Goal: Transaction & Acquisition: Purchase product/service

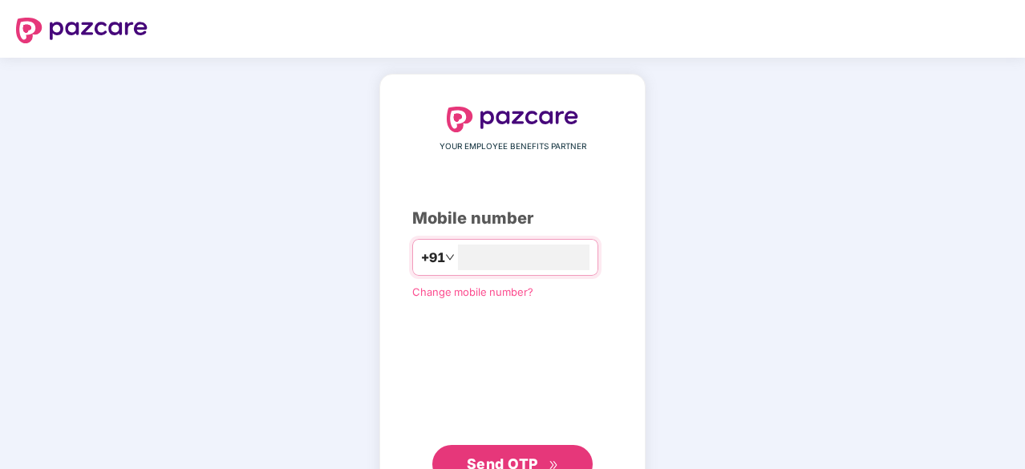
type input "**********"
click at [519, 453] on span "Send OTP" at bounding box center [513, 464] width 92 height 22
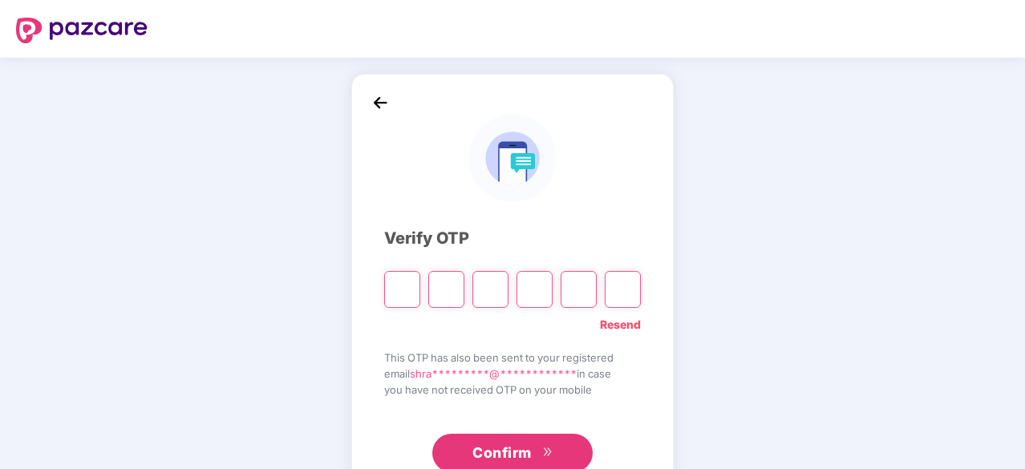
type input "*"
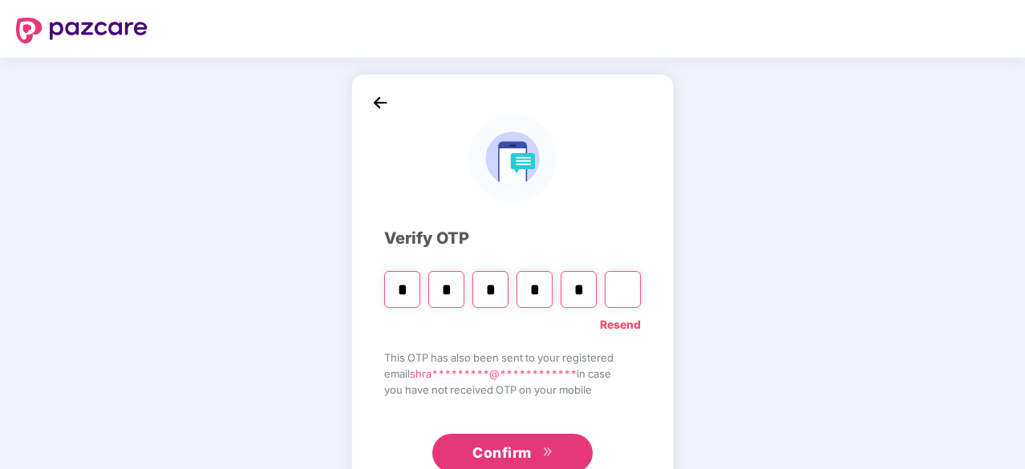
type input "*"
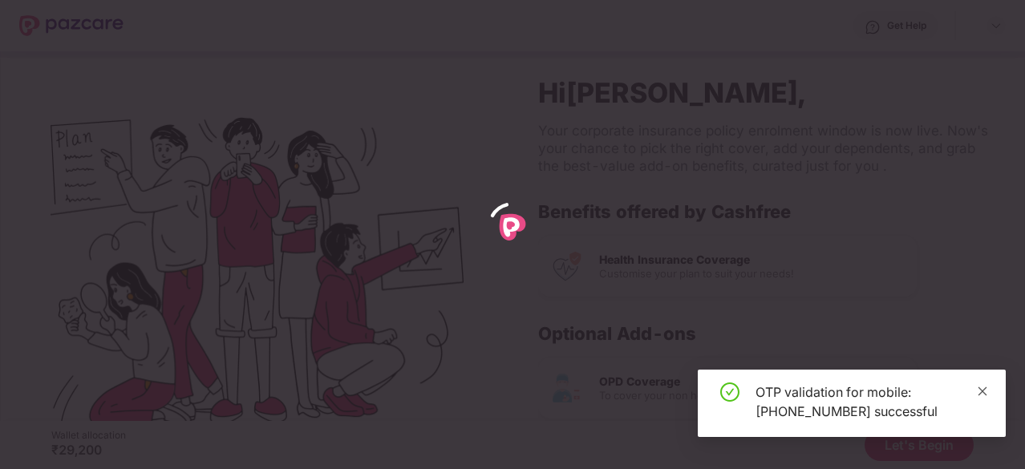
click at [984, 393] on icon "close" at bounding box center [982, 391] width 11 height 11
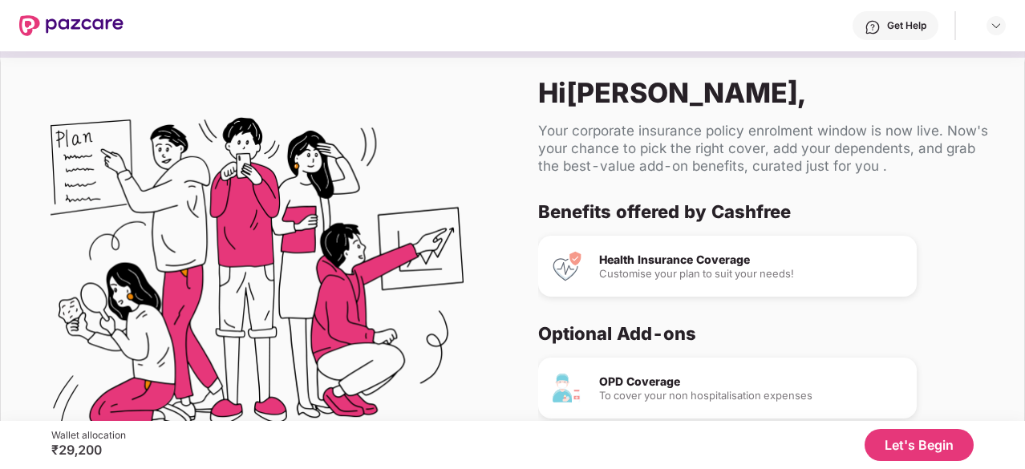
click at [926, 453] on button "Let's Begin" at bounding box center [919, 445] width 109 height 32
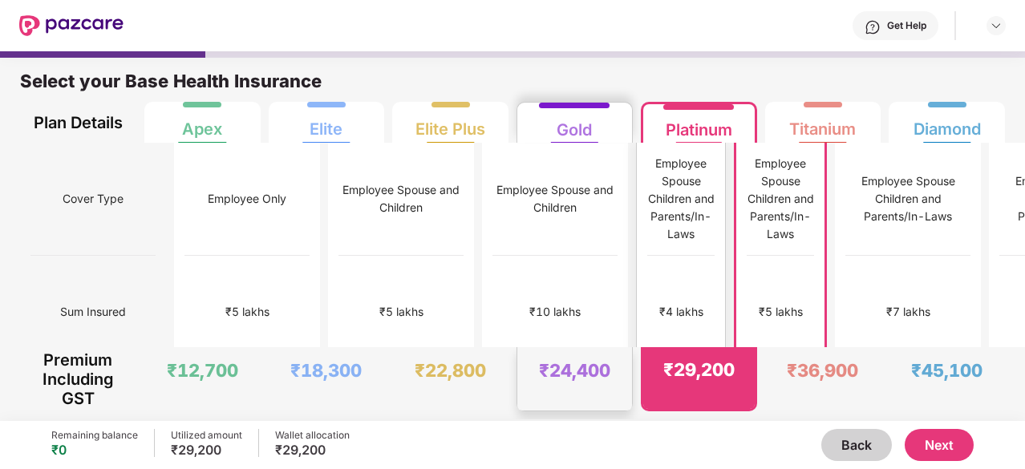
click at [563, 357] on div "₹24,400" at bounding box center [575, 378] width 115 height 63
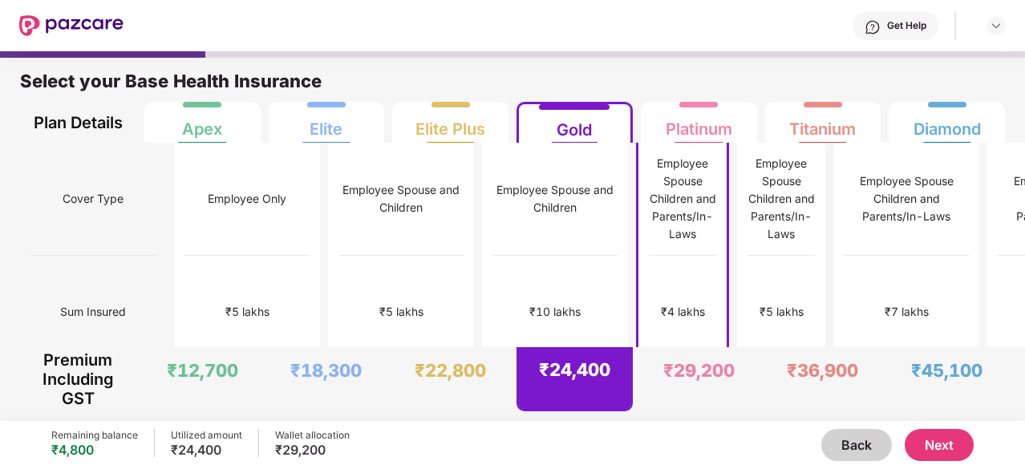
click at [945, 439] on button "Next" at bounding box center [939, 445] width 69 height 32
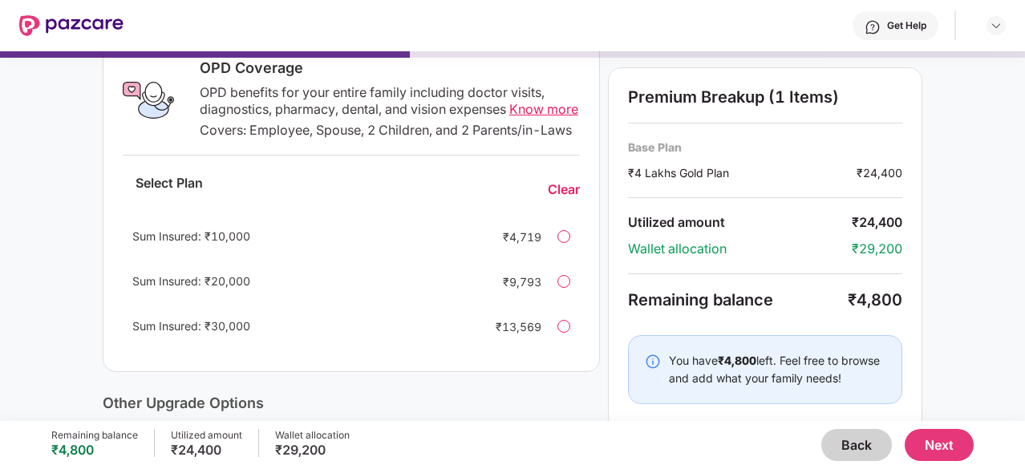
scroll to position [281, 0]
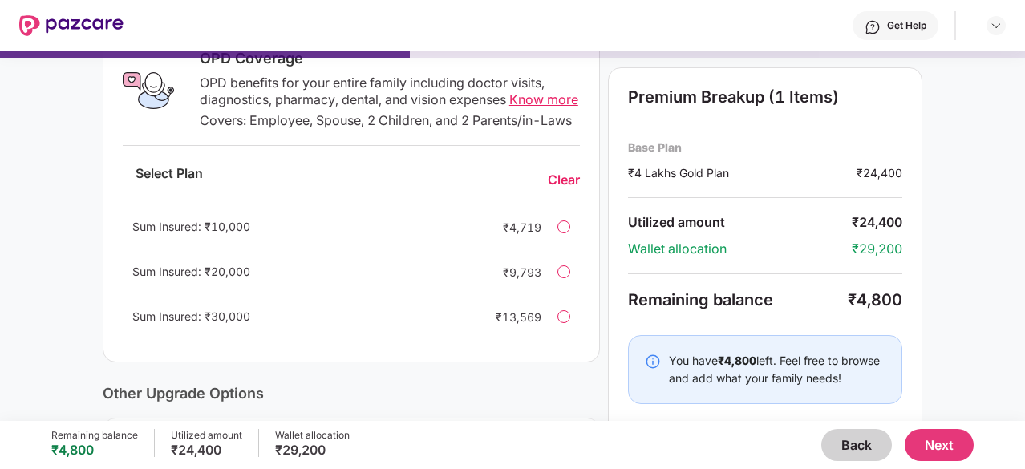
click at [571, 288] on div "Sum Insured: ₹20,000 ₹9,793" at bounding box center [351, 272] width 457 height 39
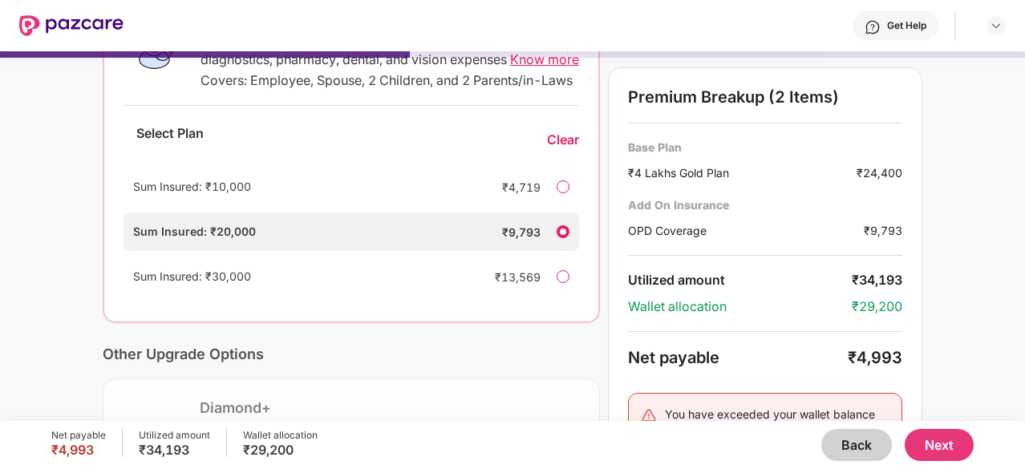
scroll to position [321, 0]
click at [562, 284] on div at bounding box center [563, 277] width 13 height 13
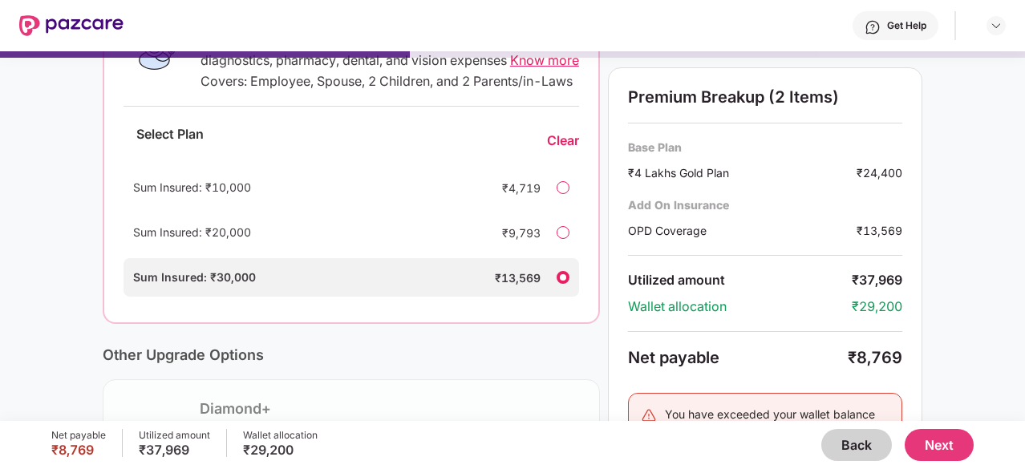
click at [566, 194] on div at bounding box center [563, 187] width 13 height 13
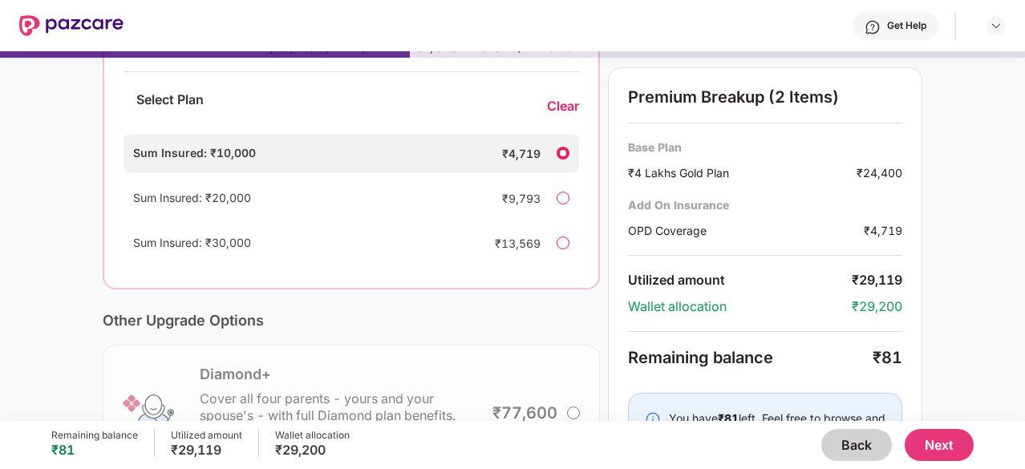
scroll to position [350, 0]
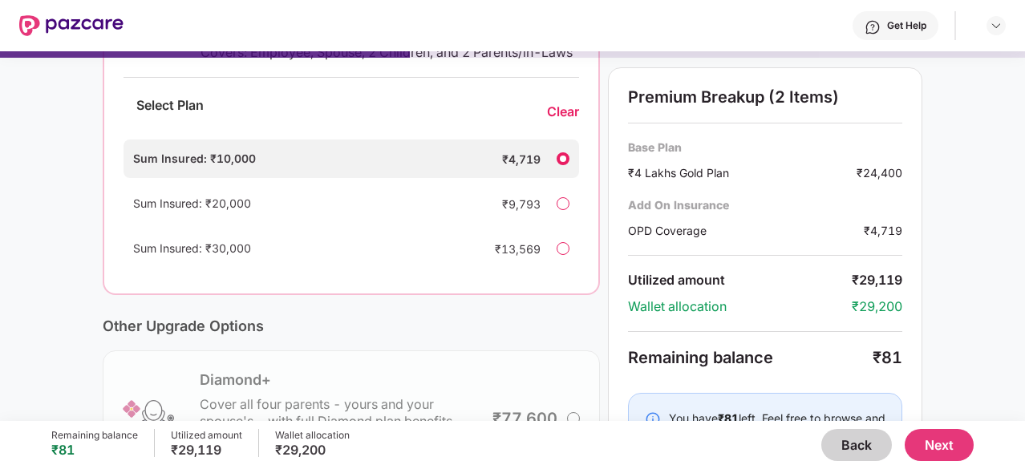
click at [558, 210] on div at bounding box center [563, 203] width 13 height 13
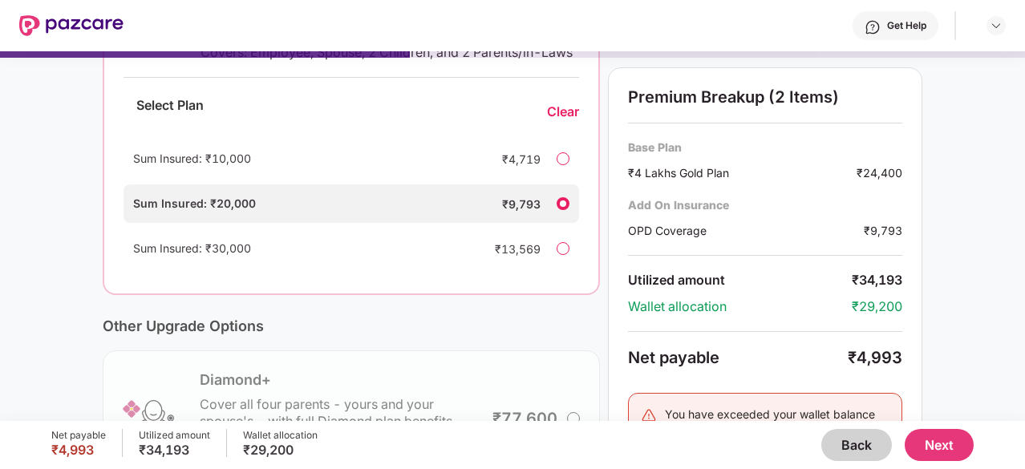
click at [570, 258] on div "Sum Insured: ₹30,000 ₹13,569" at bounding box center [352, 248] width 456 height 39
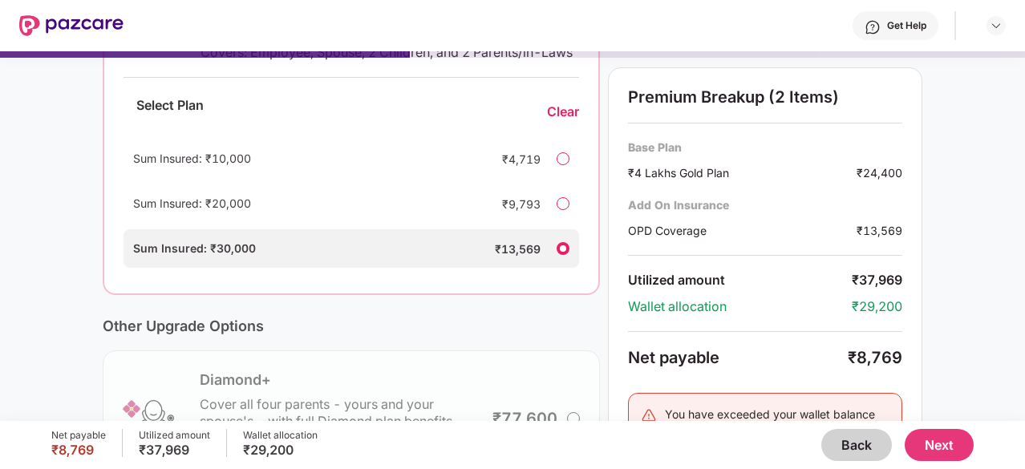
click at [562, 210] on div at bounding box center [563, 203] width 13 height 13
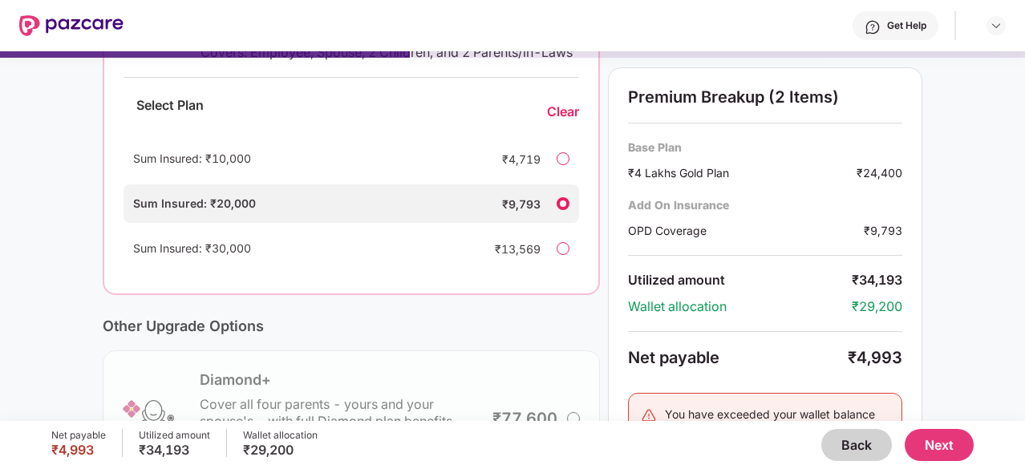
click at [568, 255] on div at bounding box center [563, 248] width 13 height 13
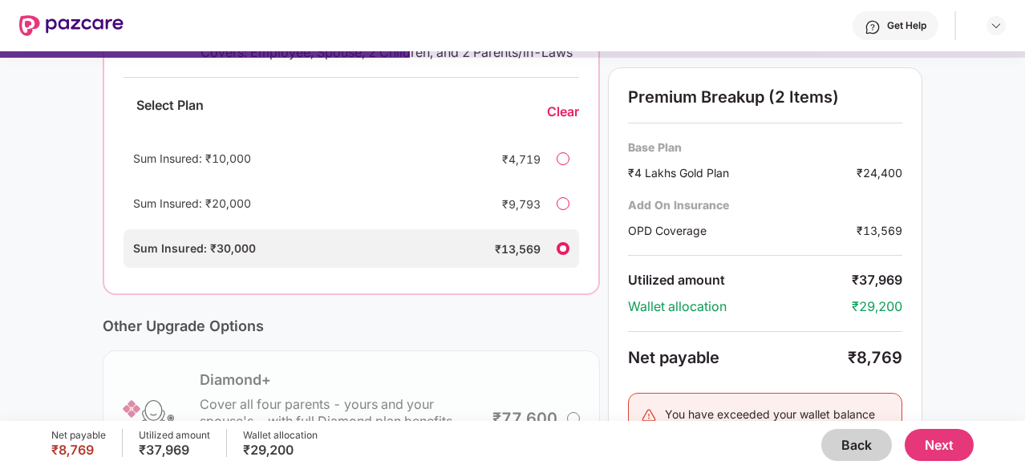
click at [563, 210] on div at bounding box center [563, 203] width 13 height 13
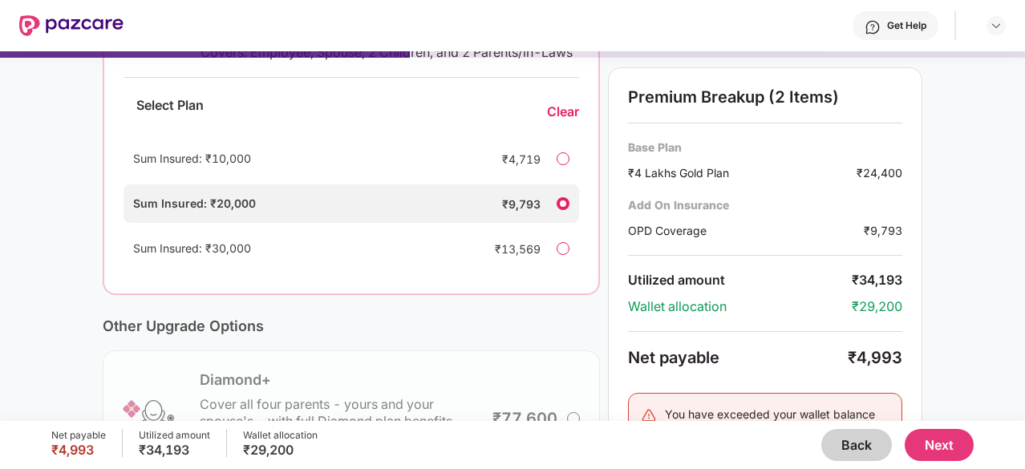
click at [569, 255] on div at bounding box center [563, 248] width 13 height 13
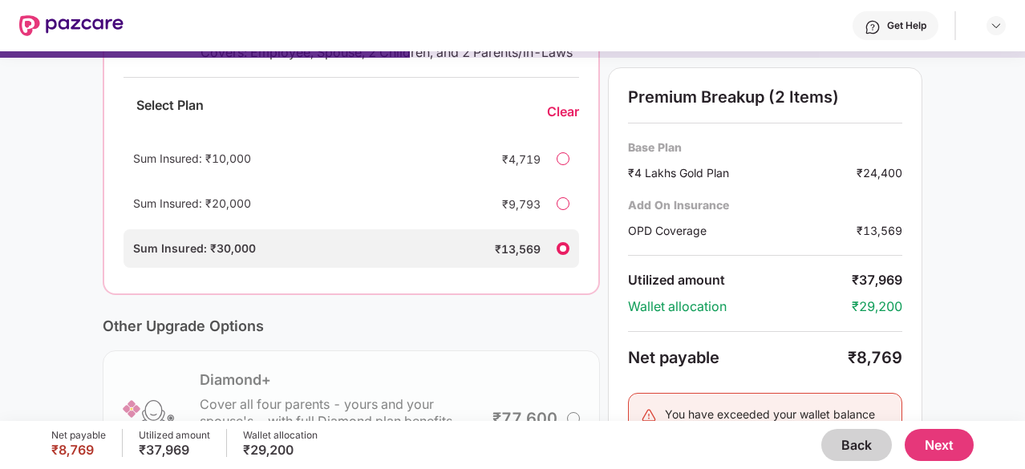
click at [566, 210] on div at bounding box center [563, 203] width 13 height 13
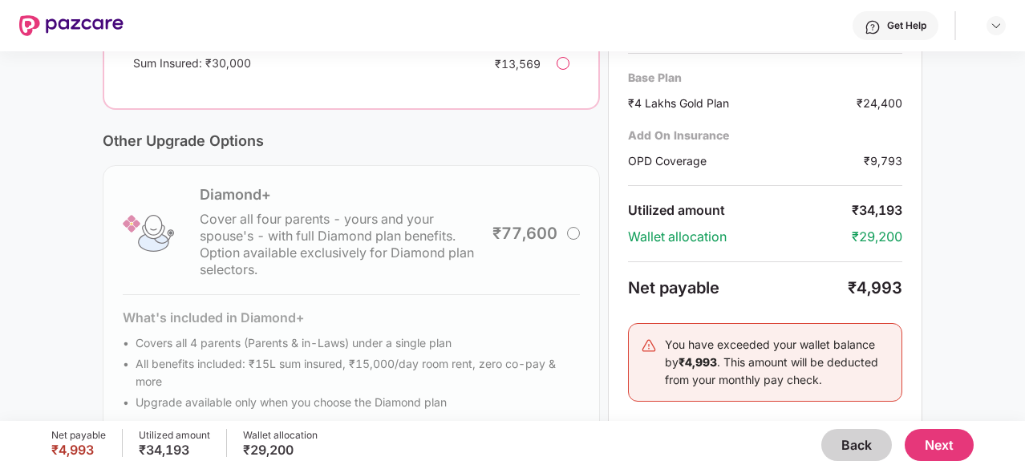
scroll to position [538, 0]
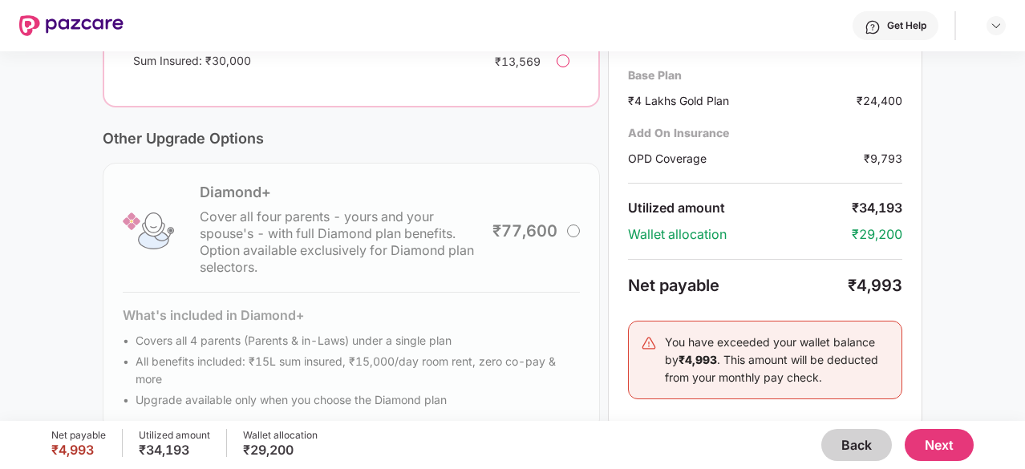
click at [562, 67] on div at bounding box center [563, 61] width 13 height 13
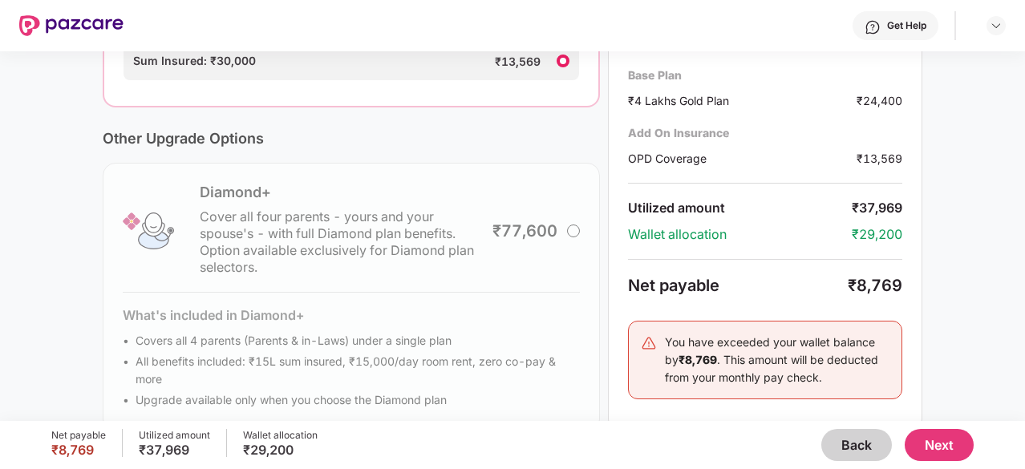
click at [339, 367] on div "Diamond+ Cover all four parents - yours and your spouse's - with full Diamond p…" at bounding box center [351, 298] width 497 height 270
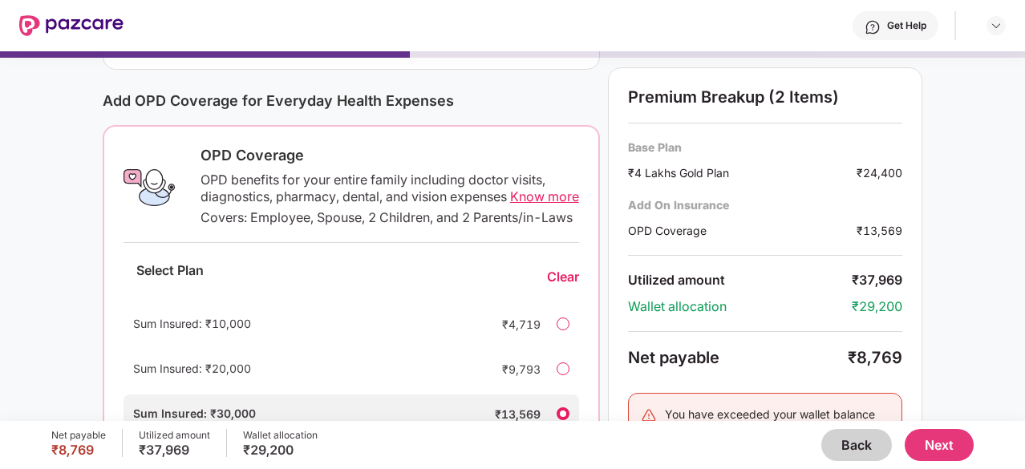
scroll to position [188, 0]
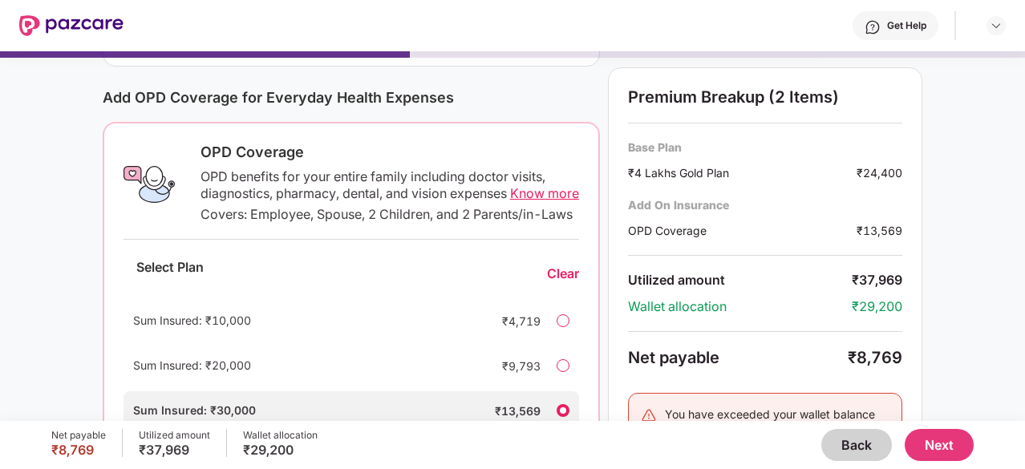
click at [526, 192] on span "Know more" at bounding box center [544, 193] width 69 height 16
